Goal: Ask a question

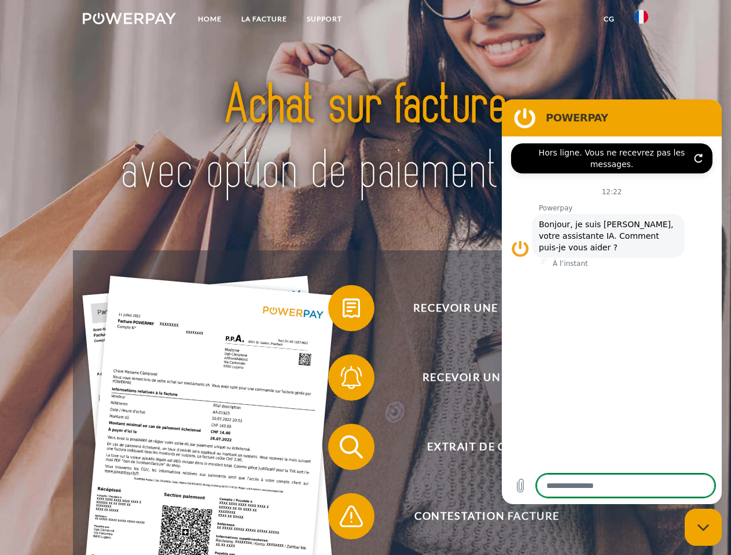
click at [129, 20] on img at bounding box center [129, 19] width 93 height 12
click at [641, 20] on img at bounding box center [641, 17] width 14 height 14
click at [609, 19] on link "CG" at bounding box center [609, 19] width 31 height 21
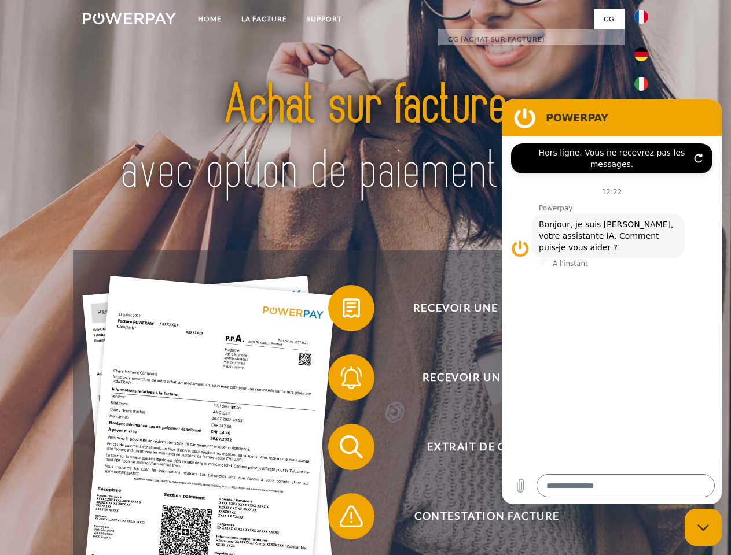
click at [342, 311] on span at bounding box center [334, 308] width 58 height 58
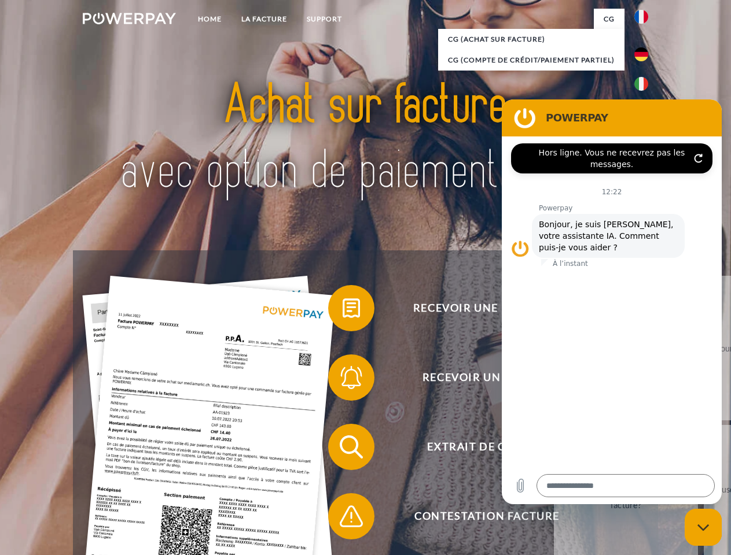
click at [342, 380] on span at bounding box center [334, 378] width 58 height 58
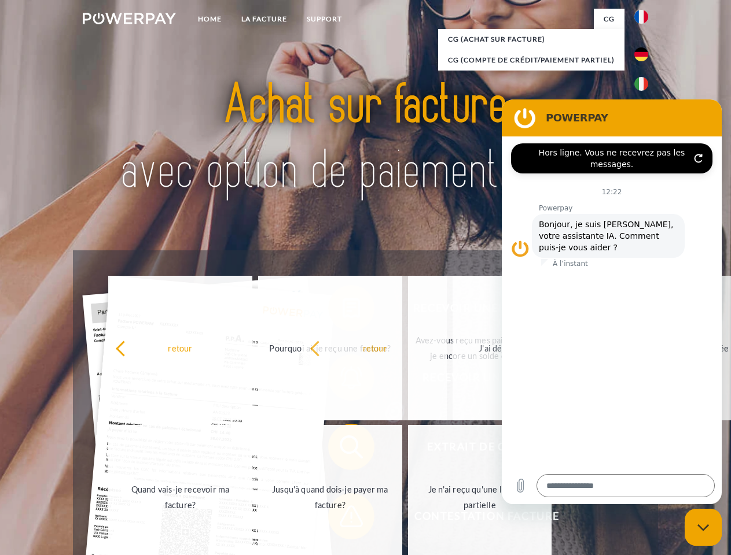
click at [342, 519] on span at bounding box center [334, 517] width 58 height 58
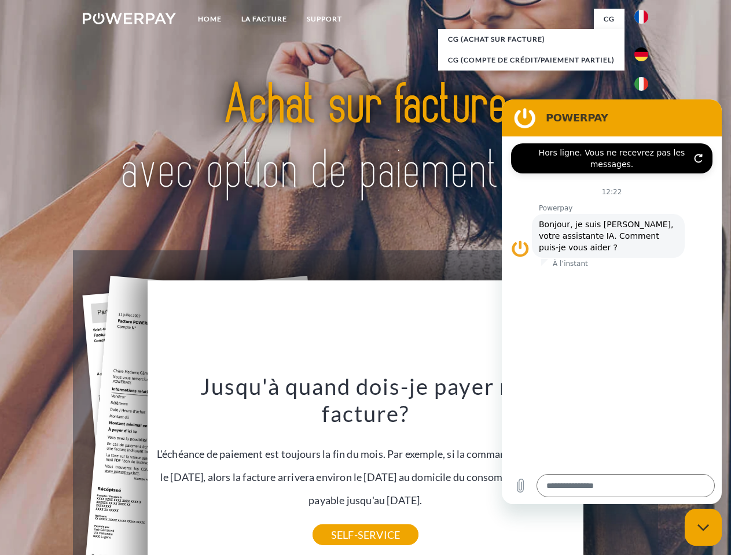
click at [703, 528] on icon "Fermer la fenêtre de messagerie" at bounding box center [703, 528] width 12 height 8
type textarea "*"
